Goal: Information Seeking & Learning: Learn about a topic

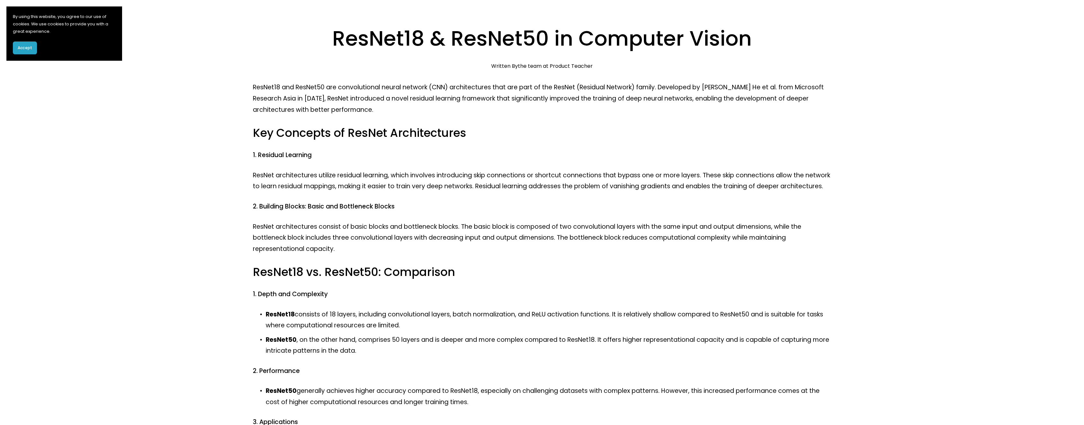
scroll to position [44, 0]
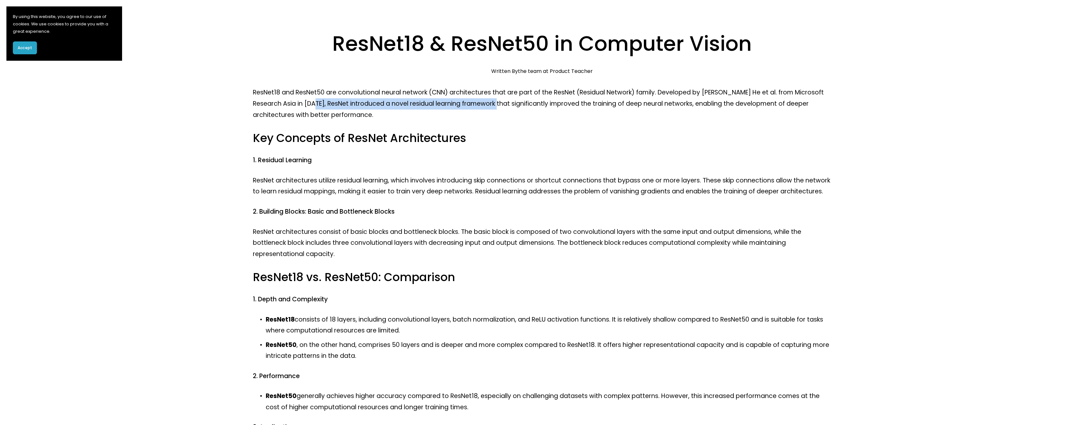
drag, startPoint x: 303, startPoint y: 106, endPoint x: 486, endPoint y: 101, distance: 182.9
click at [486, 101] on p "ResNet18 and ResNet50 are convolutional neural network (CNN) architectures that…" at bounding box center [542, 103] width 579 height 33
click at [465, 193] on p "ResNet architectures utilize residual learning, which involves introducing skip…" at bounding box center [542, 186] width 579 height 22
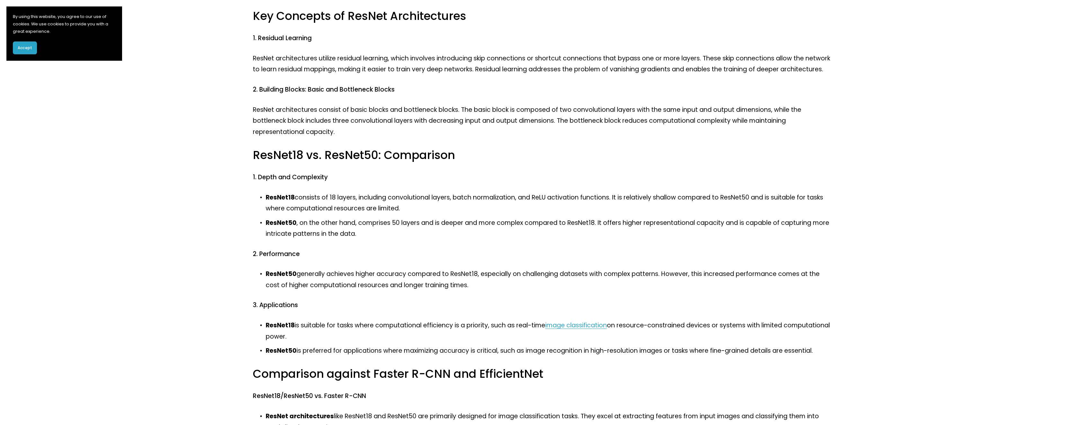
scroll to position [177, 0]
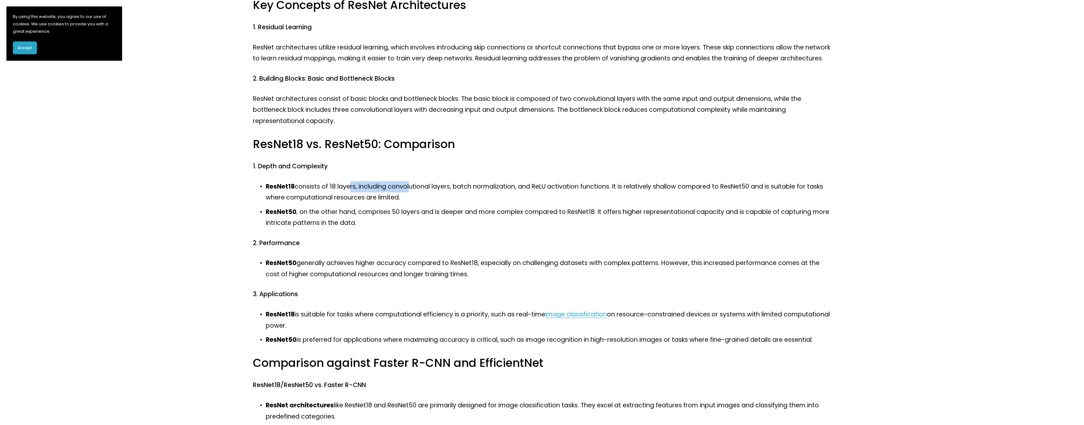
drag, startPoint x: 354, startPoint y: 183, endPoint x: 408, endPoint y: 184, distance: 54.0
click at [408, 184] on p "ResNet18 consists of 18 layers, including convolutional layers, batch normaliza…" at bounding box center [549, 192] width 566 height 22
click at [477, 213] on p "ResNet50 , on the other hand, comprises 50 layers and is deeper and more comple…" at bounding box center [549, 218] width 566 height 22
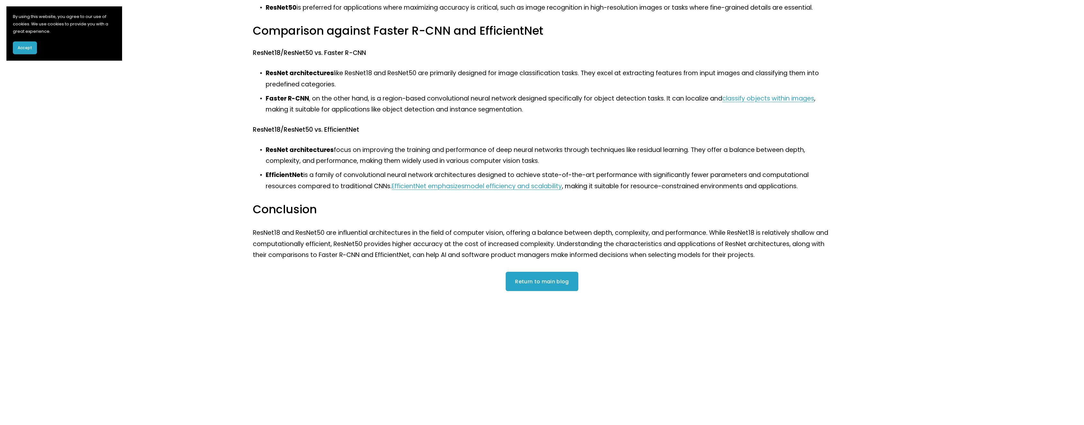
scroll to position [509, 0]
click at [746, 102] on link "classify objects within images" at bounding box center [768, 99] width 92 height 9
drag, startPoint x: 287, startPoint y: 97, endPoint x: 309, endPoint y: 98, distance: 21.3
click at [309, 98] on strong "Faster R-CNN" at bounding box center [287, 99] width 43 height 9
click at [271, 259] on p "ResNet18 and ResNet50 are influential architectures in the field of computer vi…" at bounding box center [542, 244] width 579 height 33
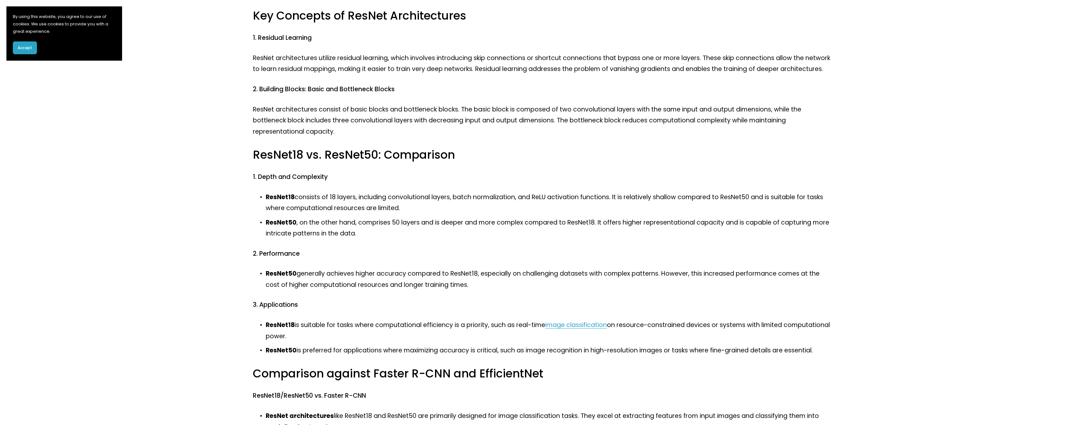
scroll to position [0, 0]
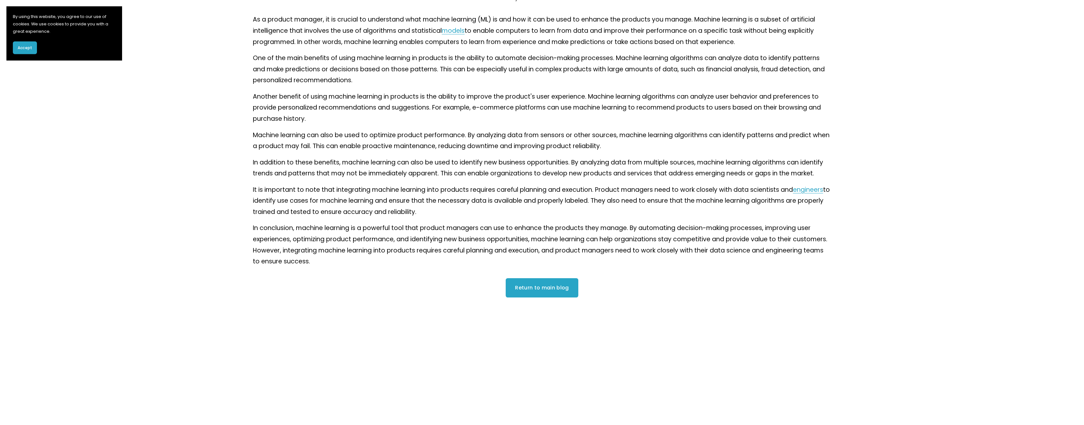
scroll to position [167, 0]
